Goal: Task Accomplishment & Management: Manage account settings

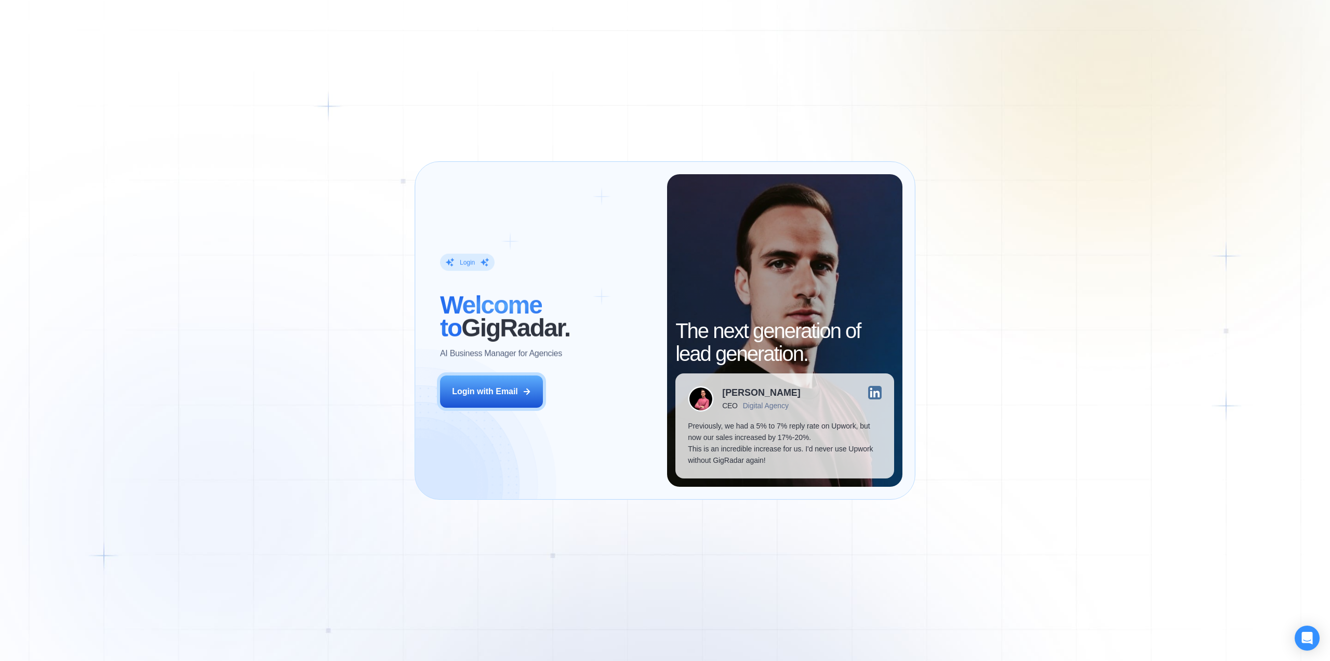
click at [507, 396] on div "Login with Email" at bounding box center [485, 391] width 66 height 11
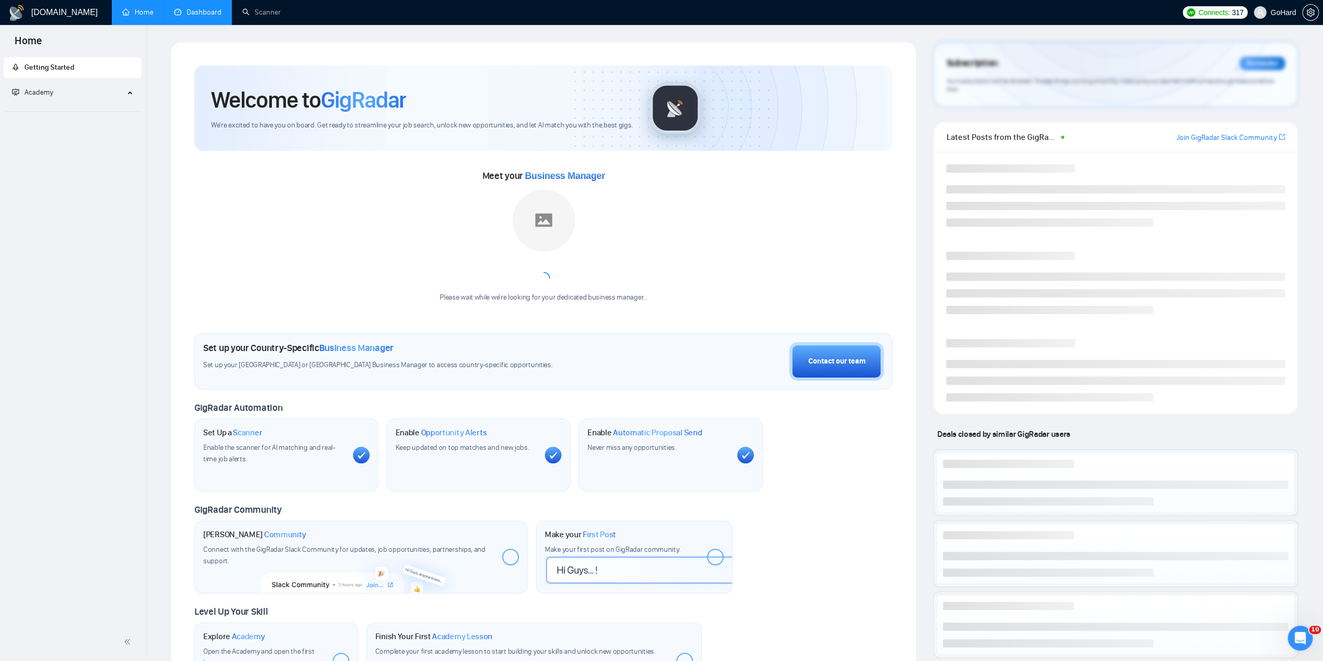
click at [203, 16] on link "Dashboard" at bounding box center [197, 12] width 47 height 9
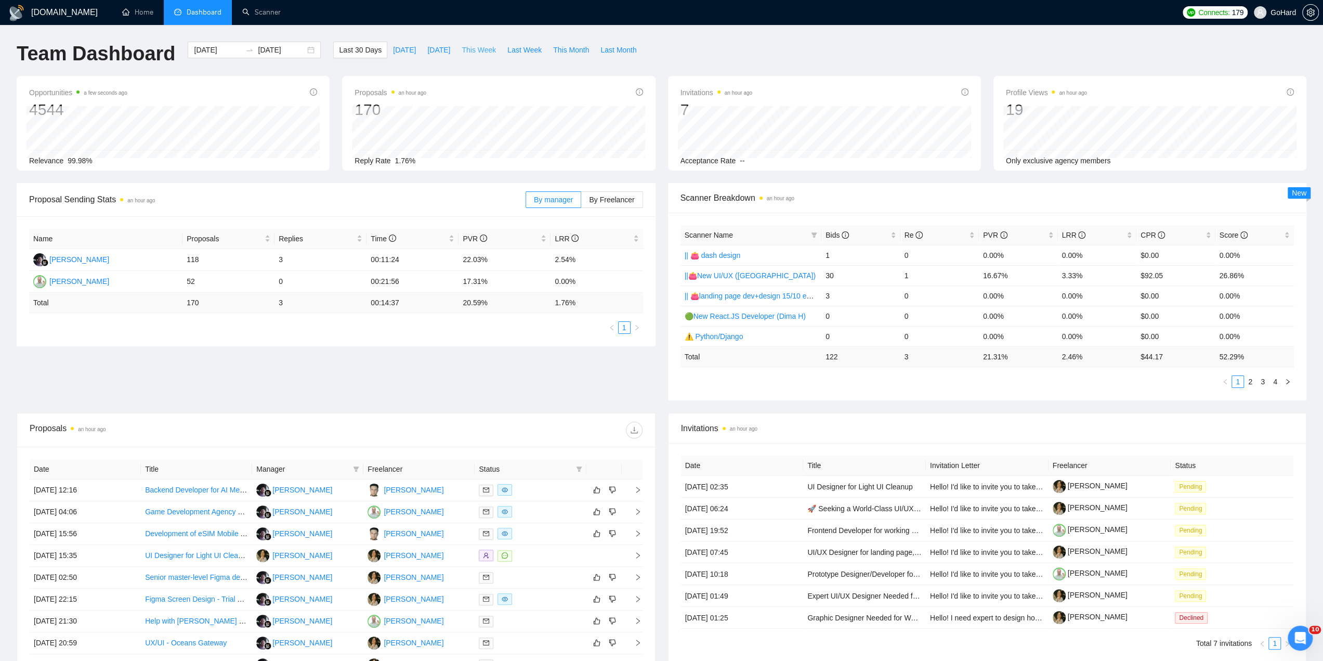
click at [479, 48] on span "This Week" at bounding box center [479, 49] width 34 height 11
type input "2025-09-01"
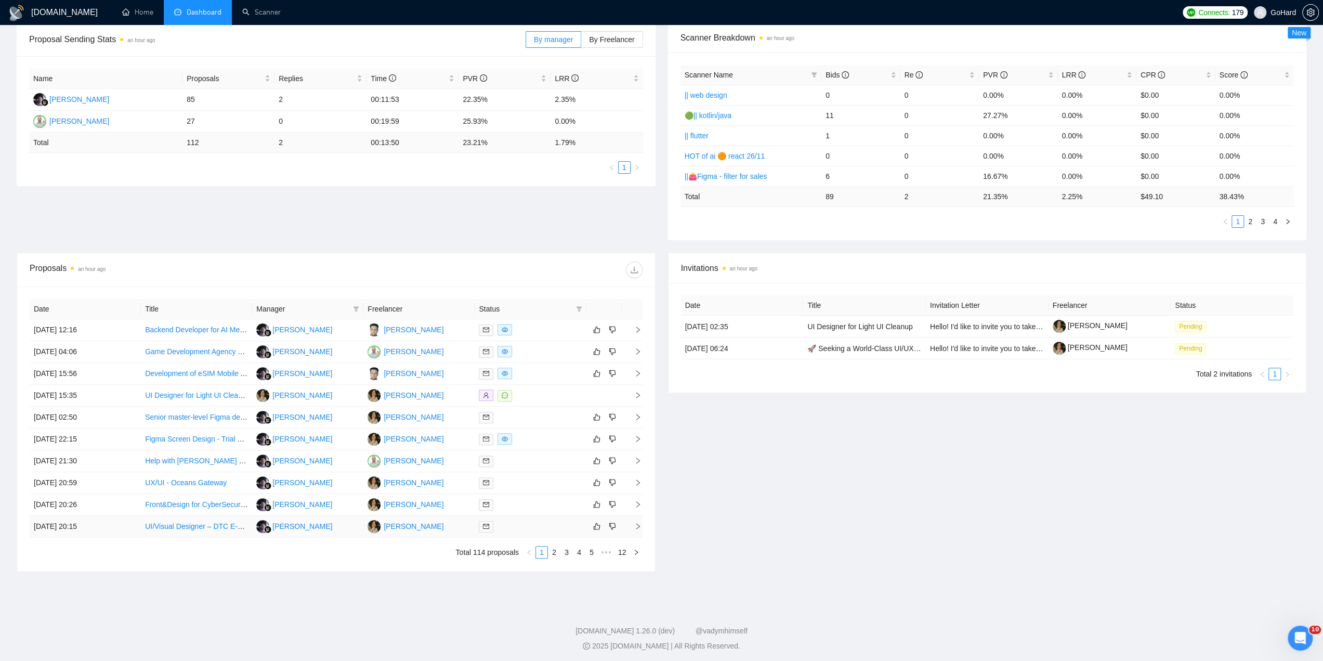
scroll to position [162, 0]
click at [558, 550] on link "2" at bounding box center [553, 549] width 11 height 11
click at [566, 549] on link "3" at bounding box center [566, 549] width 11 height 11
click at [541, 550] on link "1" at bounding box center [541, 549] width 11 height 11
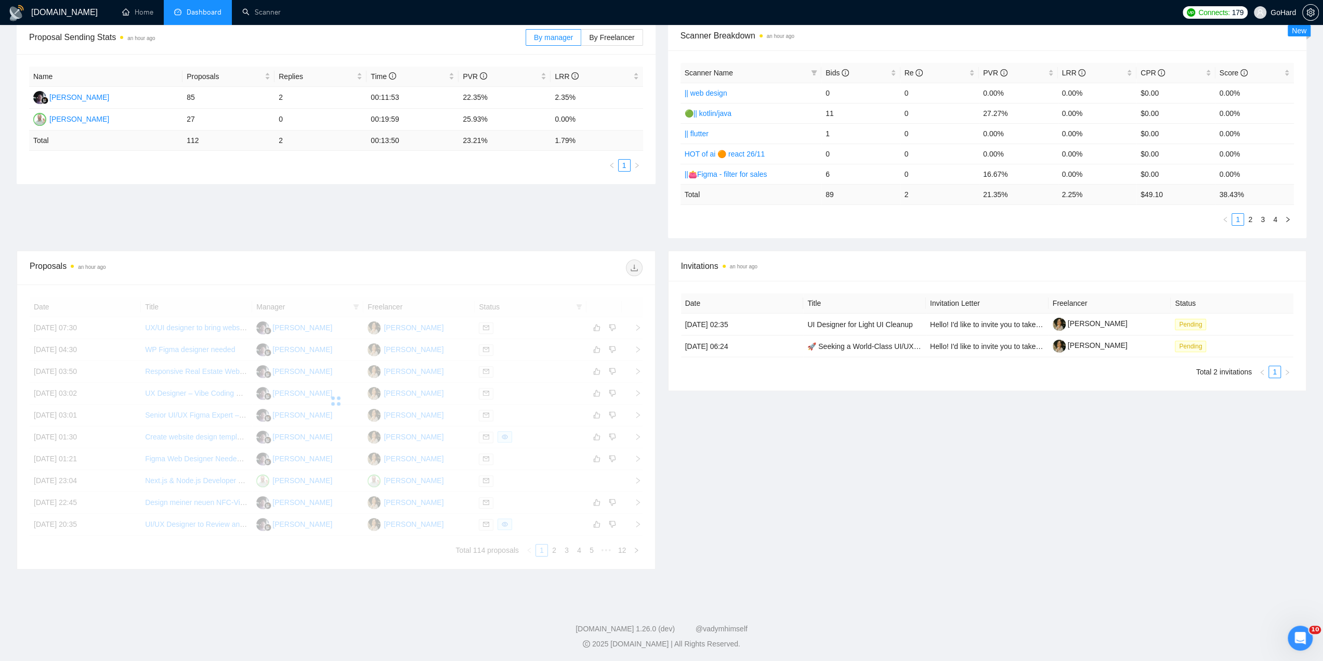
scroll to position [41, 0]
